Goal: Information Seeking & Learning: Find contact information

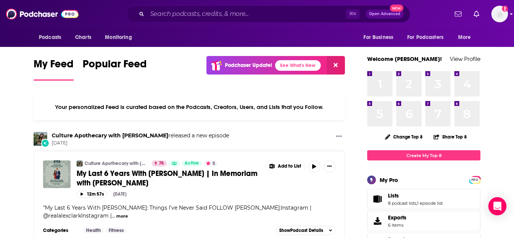
click at [495, 20] on img "Logged in as SolComms" at bounding box center [500, 14] width 17 height 17
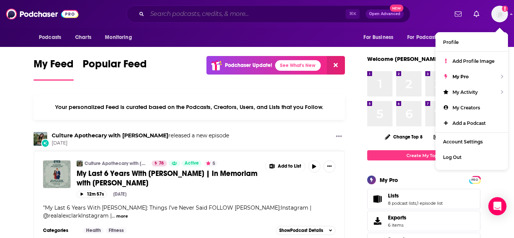
click at [269, 13] on input "Search podcasts, credits, & more..." at bounding box center [246, 14] width 199 height 12
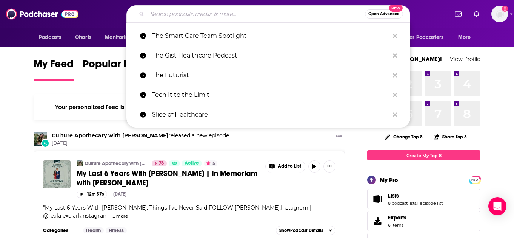
paste input "Climbing in Heels with [PERSON_NAME]"
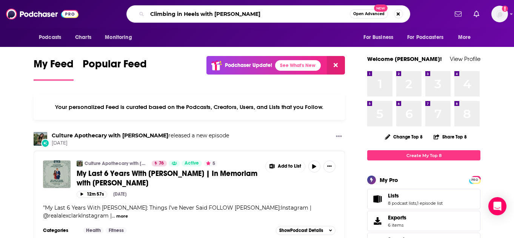
type input "Climbing in Heels with [PERSON_NAME]"
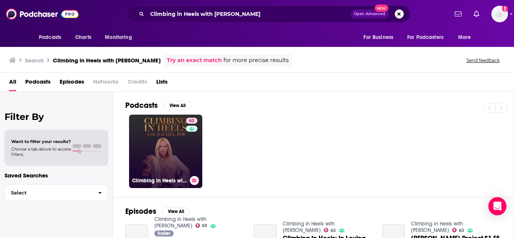
click at [172, 148] on link "63 Climbing in Heels with [PERSON_NAME]" at bounding box center [165, 150] width 73 height 73
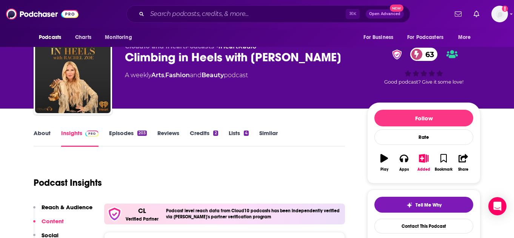
scroll to position [2, 0]
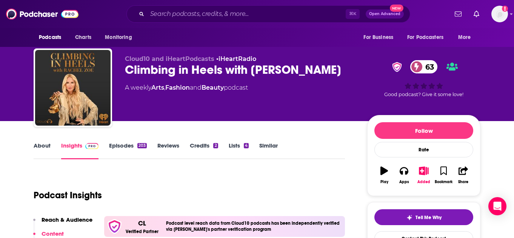
click at [47, 147] on link "About" at bounding box center [42, 150] width 17 height 17
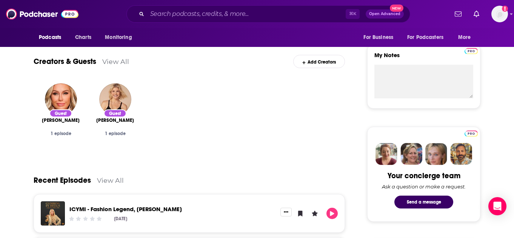
scroll to position [364, 0]
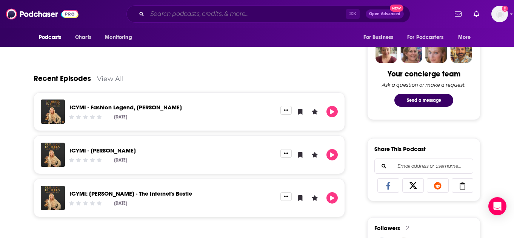
click at [175, 14] on input "Search podcasts, credits, & more..." at bounding box center [246, 14] width 199 height 12
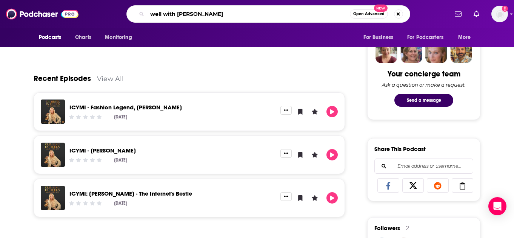
type input "well with [PERSON_NAME]"
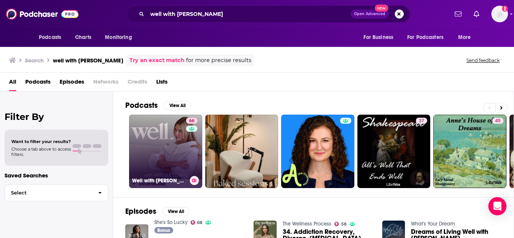
click at [180, 141] on link "66 Well with [PERSON_NAME]" at bounding box center [165, 150] width 73 height 73
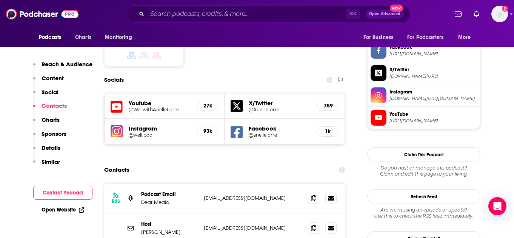
scroll to position [648, 0]
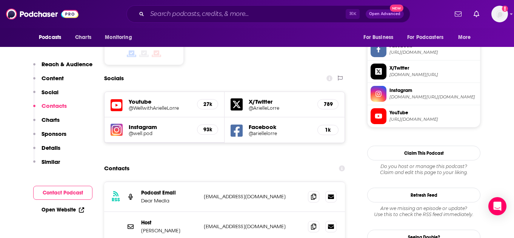
click at [252, 223] on p "[EMAIL_ADDRESS][DOMAIN_NAME]" at bounding box center [253, 226] width 98 height 6
click at [316, 223] on icon at bounding box center [313, 226] width 5 height 6
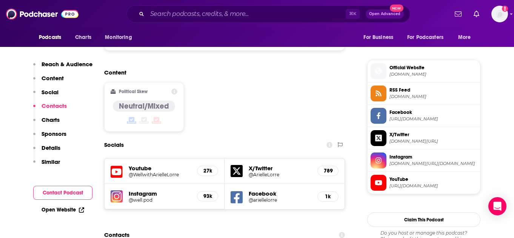
scroll to position [551, 0]
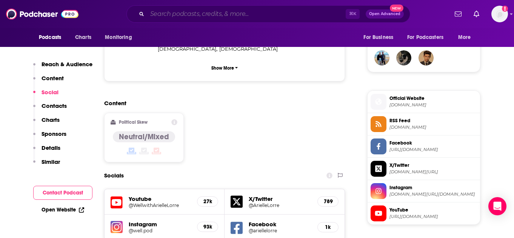
click at [225, 13] on input "Search podcasts, credits, & more..." at bounding box center [246, 14] width 199 height 12
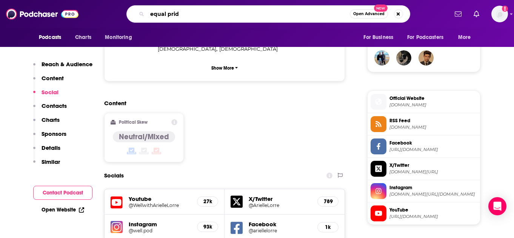
type input "equal pride"
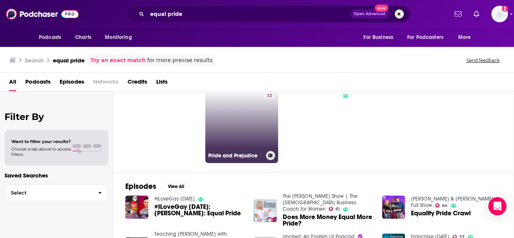
scroll to position [2, 0]
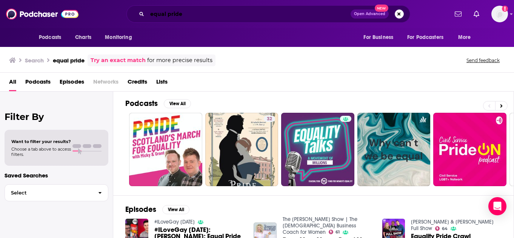
click at [190, 12] on input "equal pride" at bounding box center [249, 14] width 204 height 12
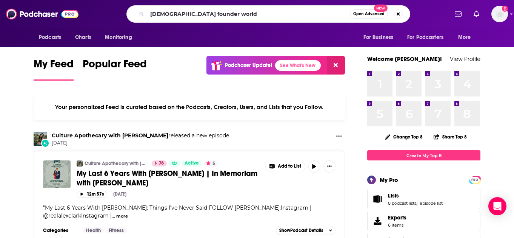
type input "female founder world"
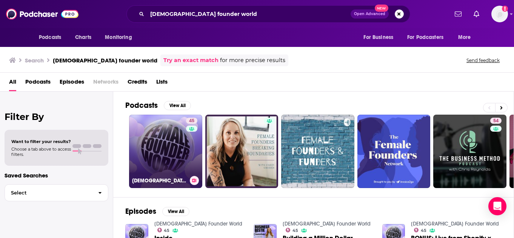
click at [169, 143] on link "45 Female Founder World" at bounding box center [165, 150] width 73 height 73
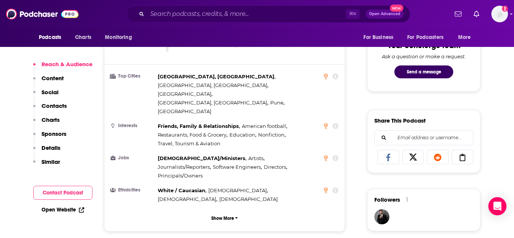
scroll to position [396, 0]
